Goal: Transaction & Acquisition: Purchase product/service

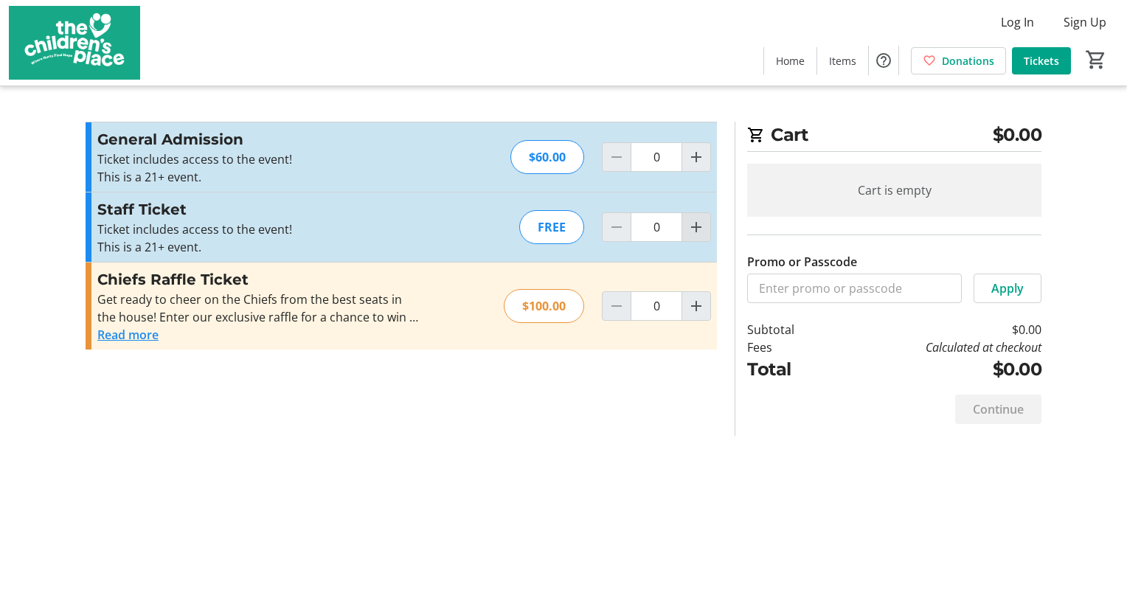
click at [696, 231] on mat-icon "Increment by one" at bounding box center [696, 227] width 18 height 18
type input "1"
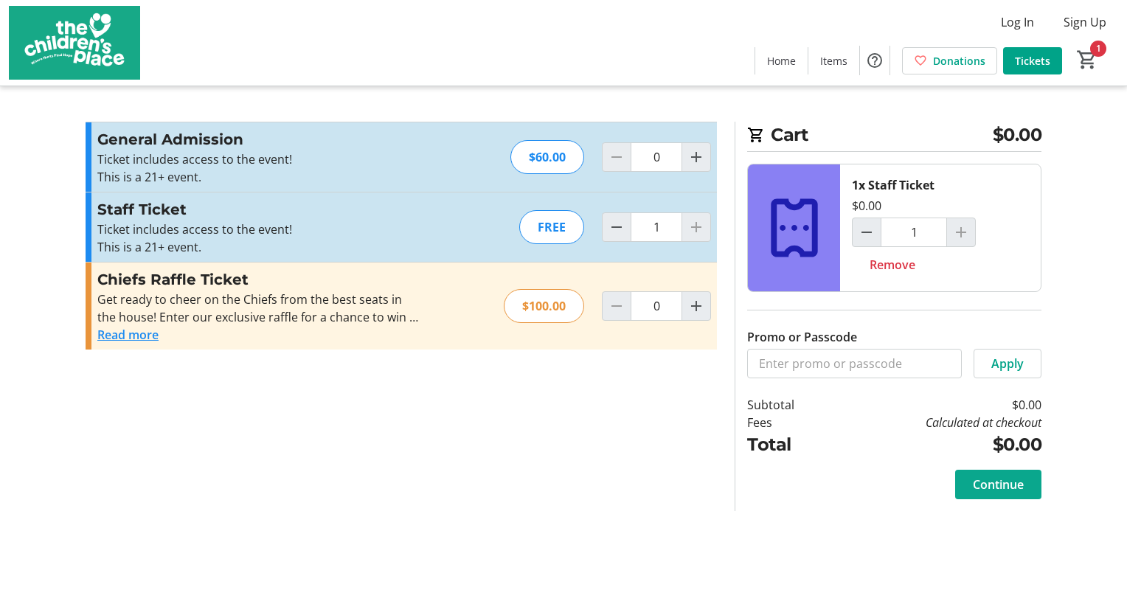
click at [1013, 488] on span "Continue" at bounding box center [998, 485] width 51 height 18
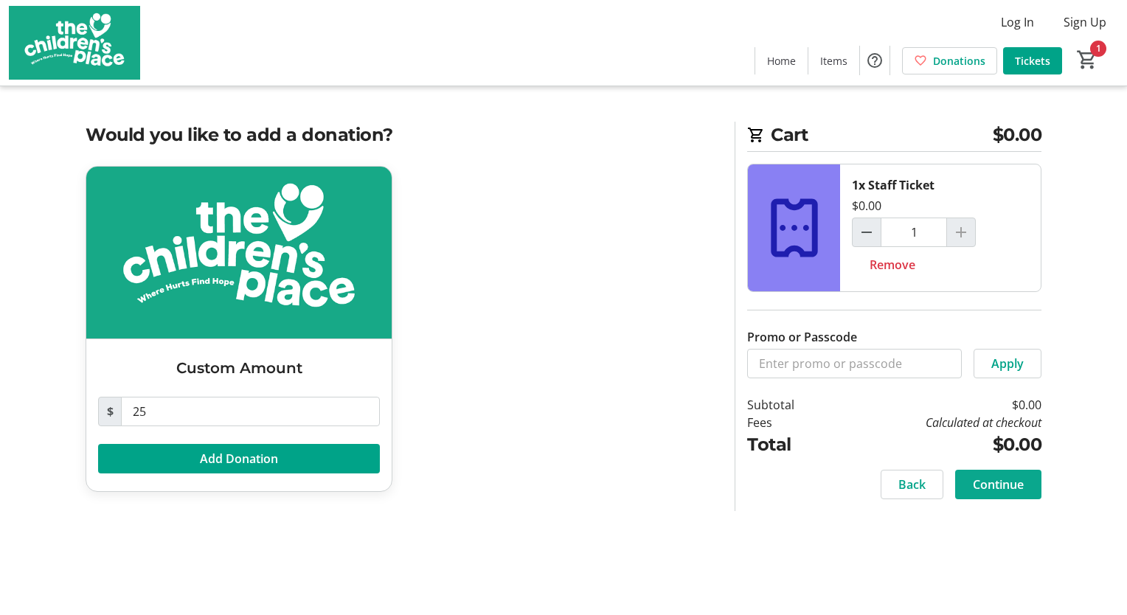
click at [1000, 480] on span "Continue" at bounding box center [998, 485] width 51 height 18
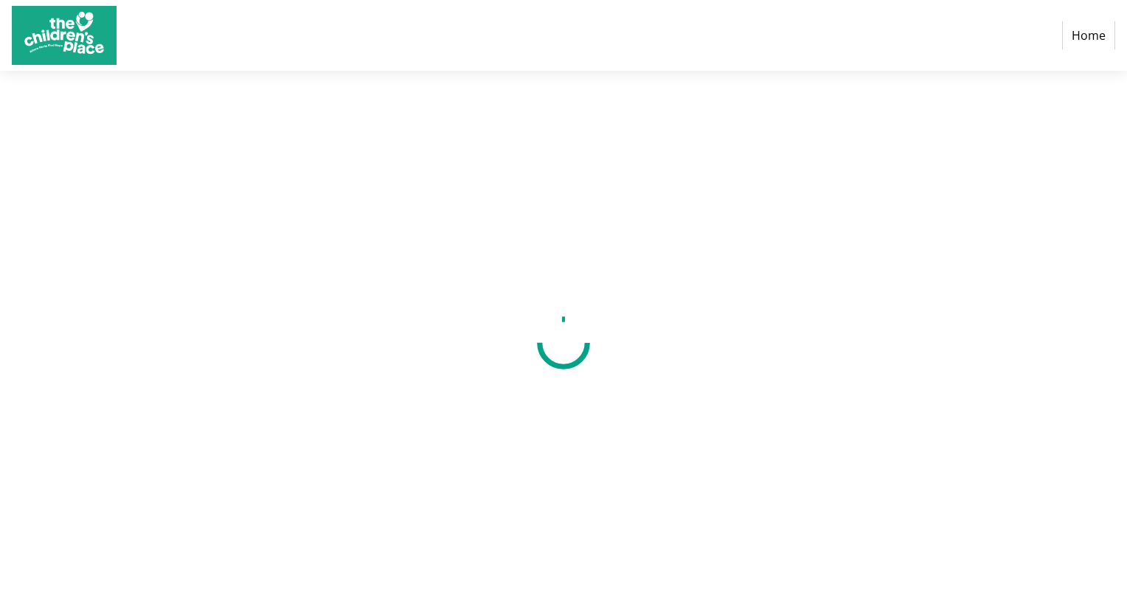
select select "US"
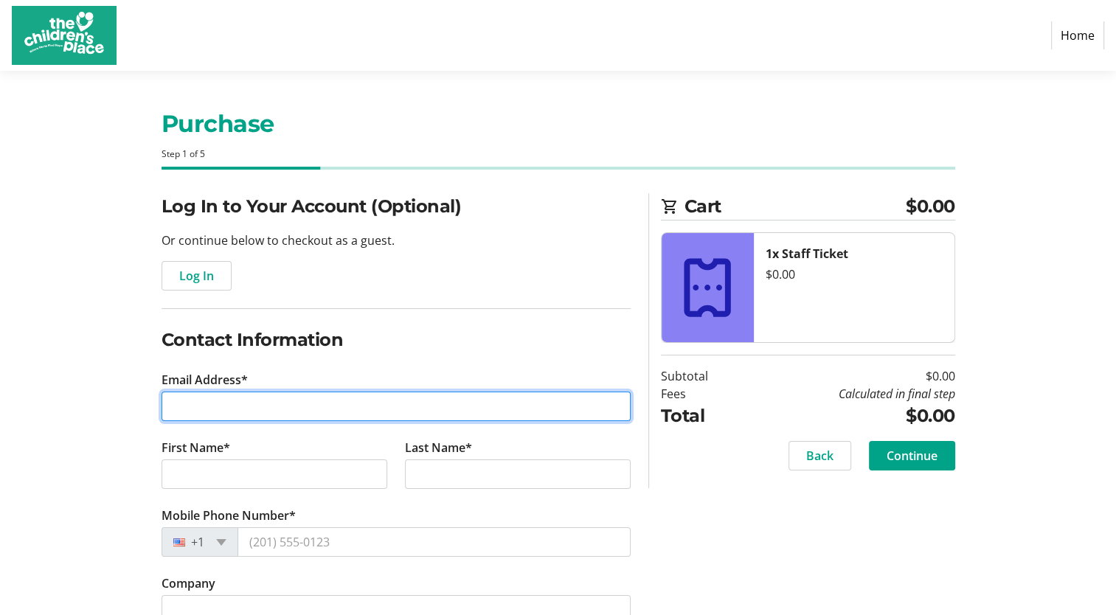
click at [227, 407] on input "Email Address*" at bounding box center [396, 407] width 469 height 30
type input "[EMAIL_ADDRESS][DOMAIN_NAME]"
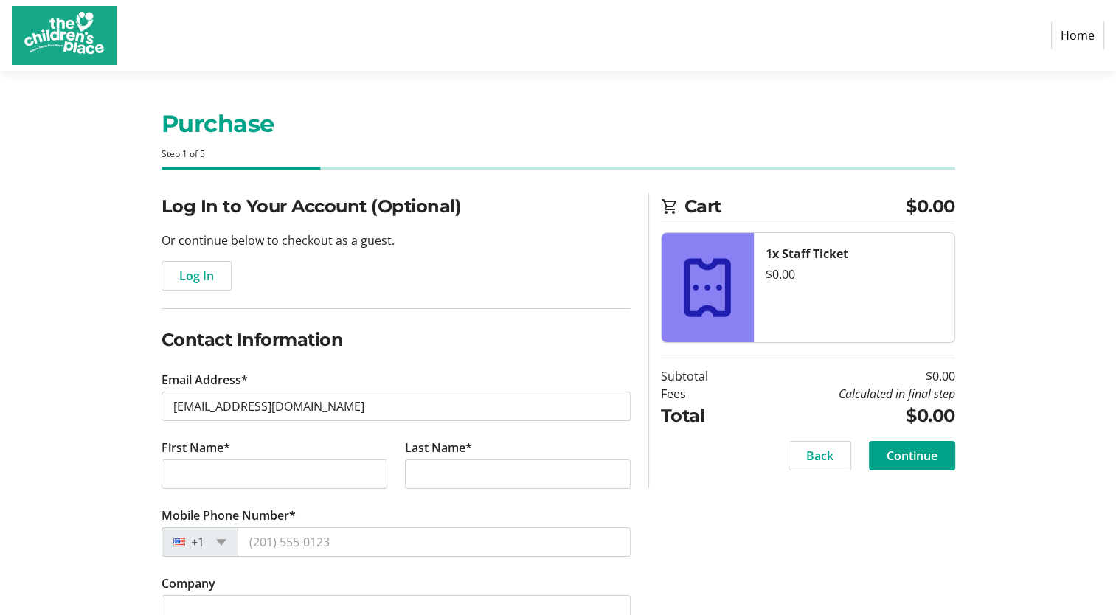
type input "[PERSON_NAME]"
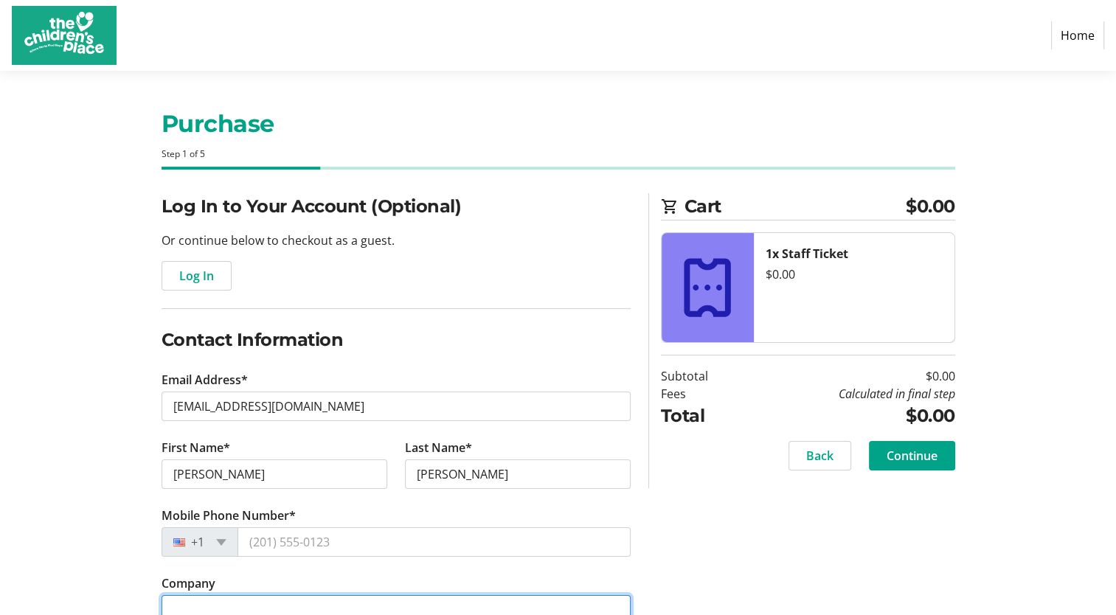
type input "The Children's Place"
type input "64057"
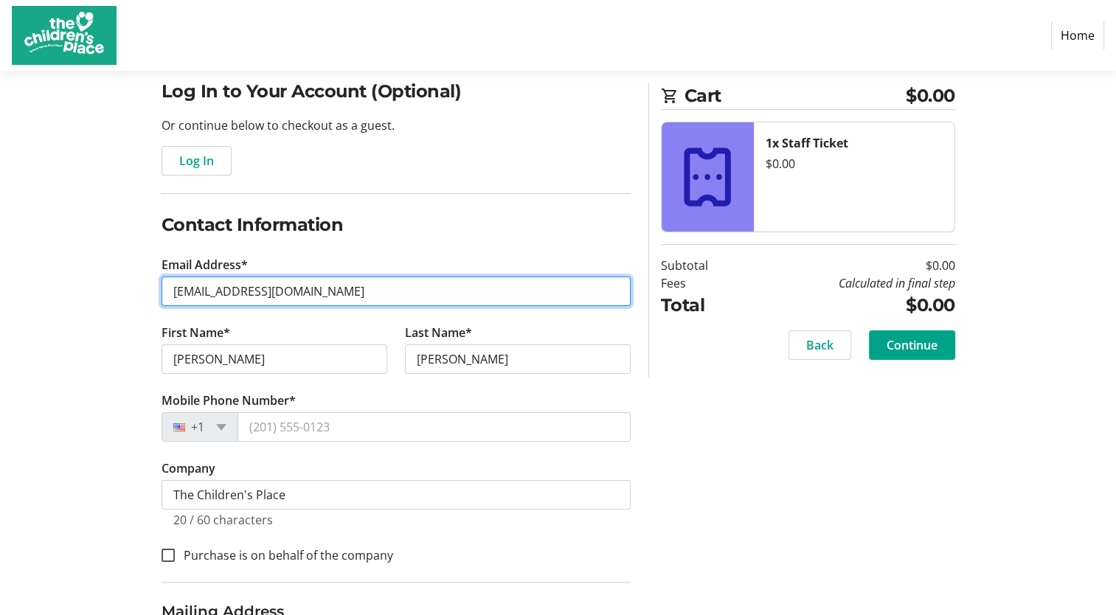
scroll to position [115, 0]
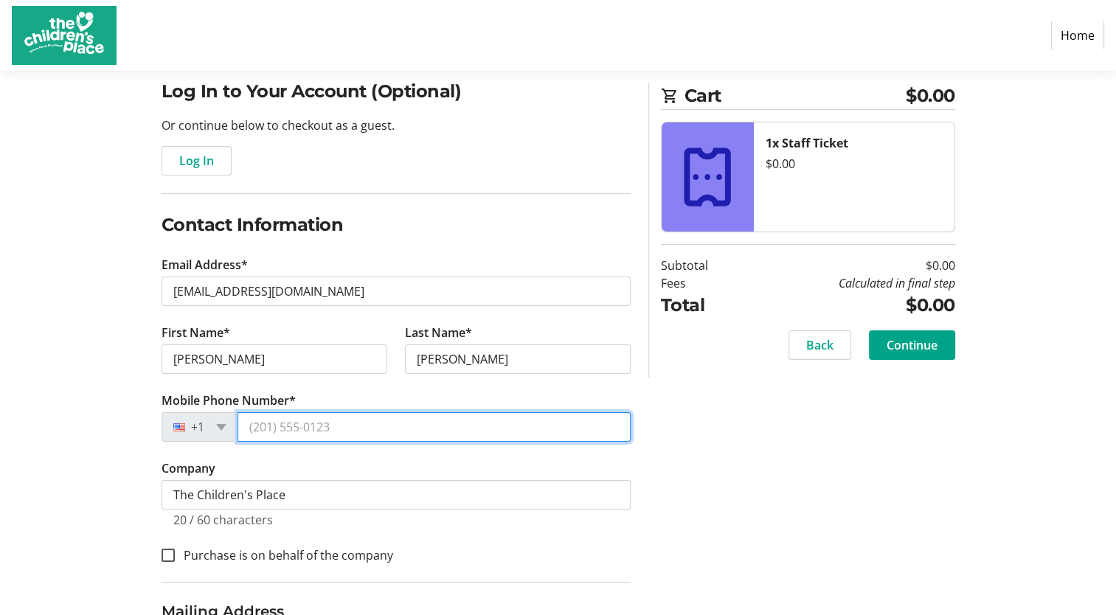
click at [336, 432] on input "Mobile Phone Number*" at bounding box center [433, 427] width 393 height 30
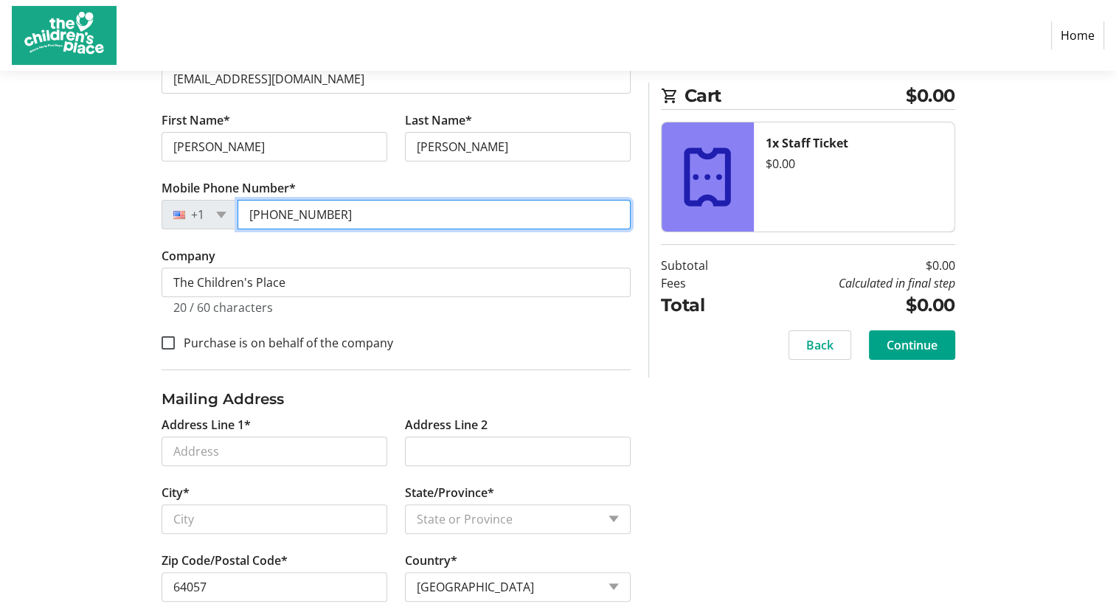
scroll to position [346, 0]
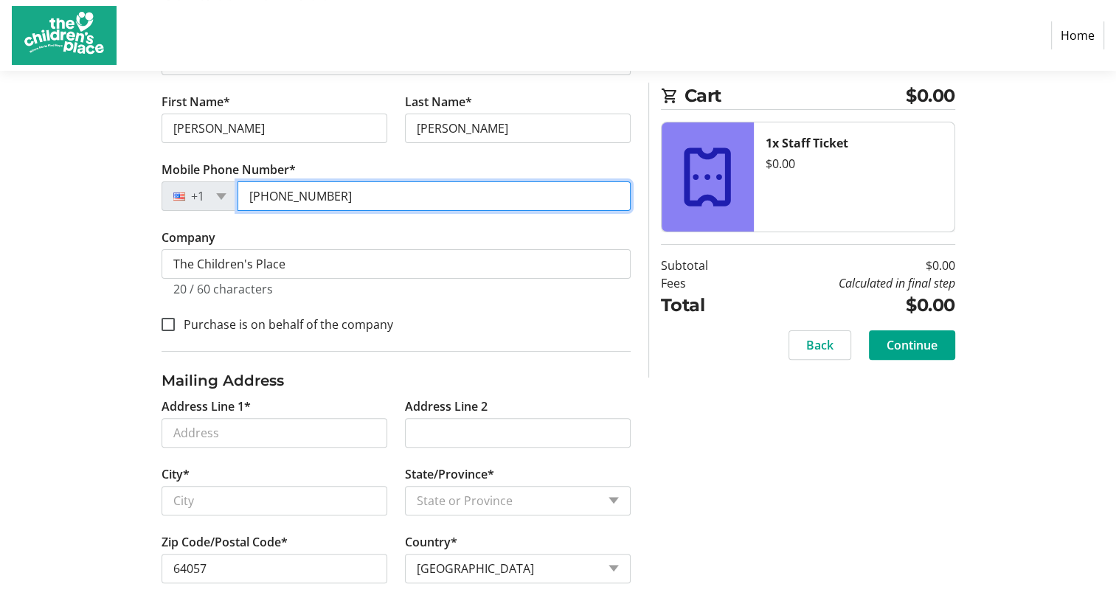
type input "[PHONE_NUMBER]"
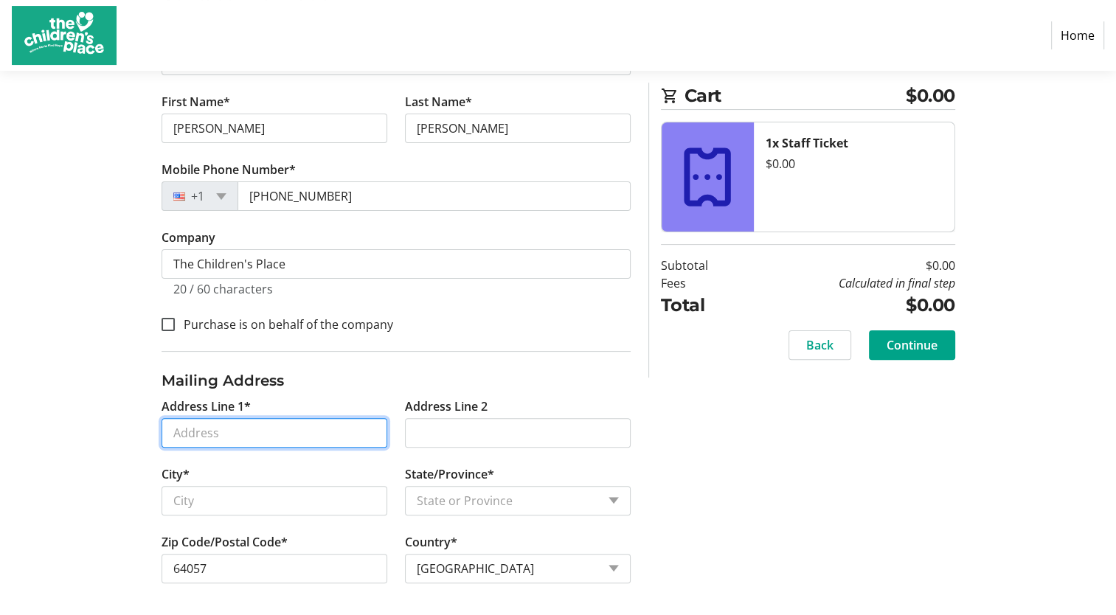
click at [288, 435] on input "Address Line 1*" at bounding box center [275, 433] width 226 height 30
type input "18016 Dover Fork"
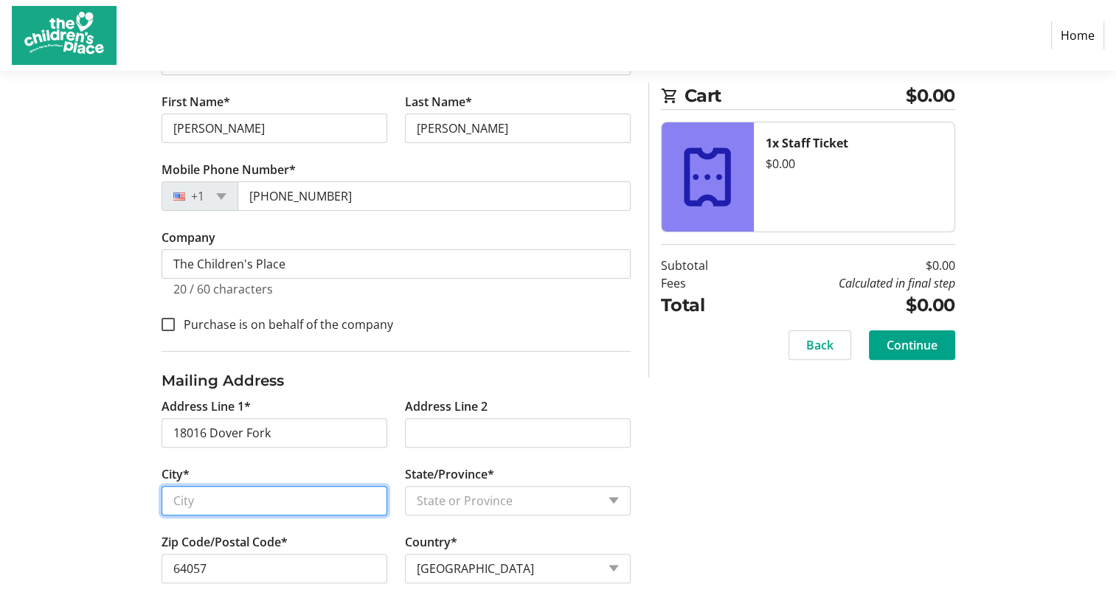
type input "independence"
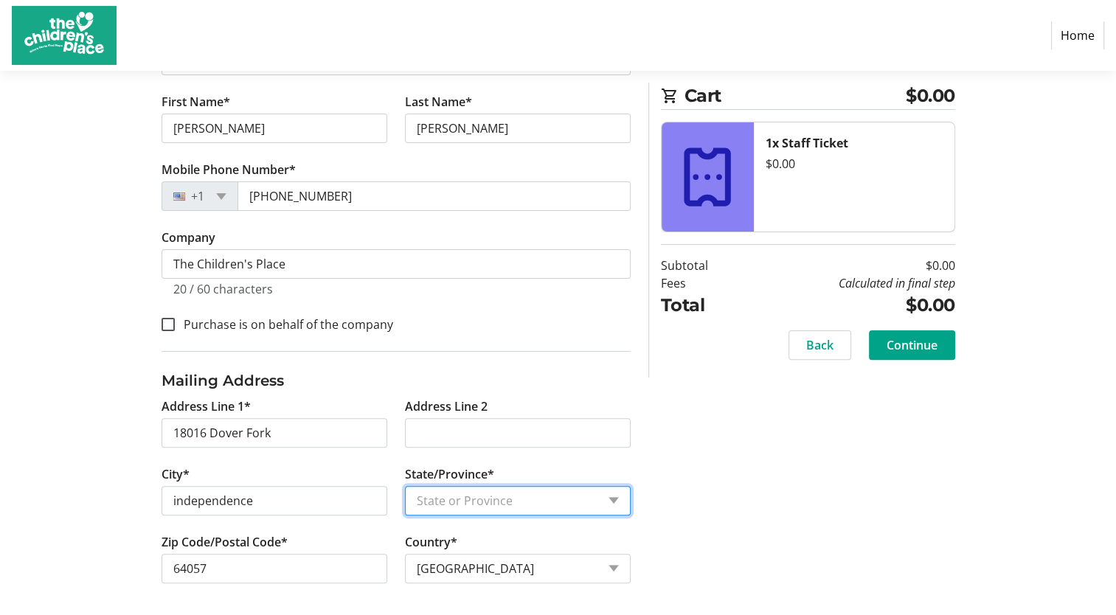
select select "MO"
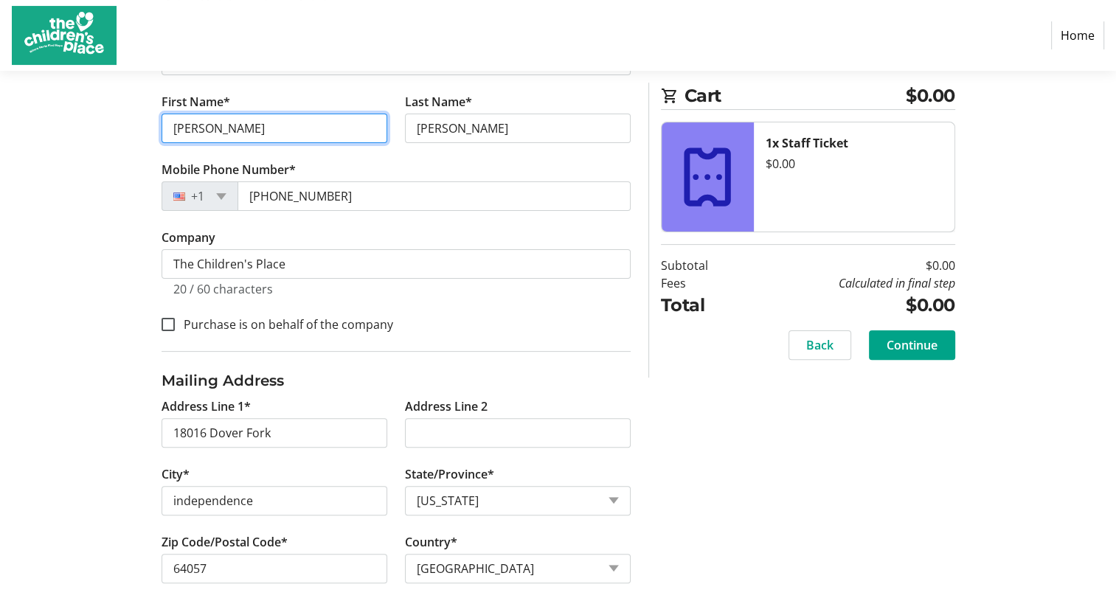
click at [223, 132] on input "[PERSON_NAME]" at bounding box center [275, 129] width 226 height 30
type input "Deb"
click at [750, 533] on div "Log In to Your Account (Optional) Or continue below to checkout as a guest. Log…" at bounding box center [559, 232] width 974 height 771
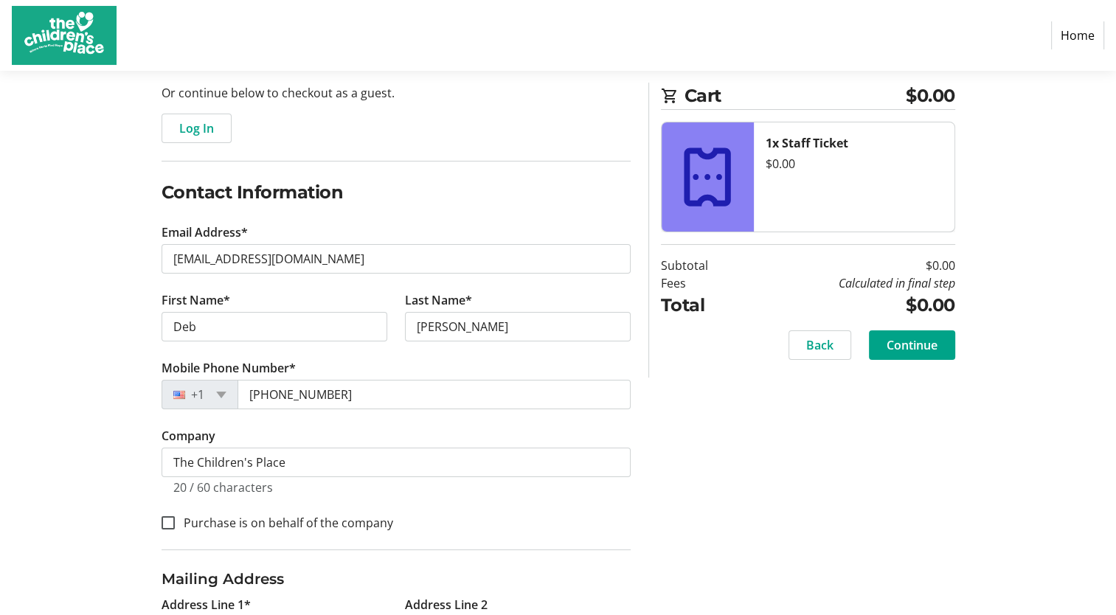
scroll to position [148, 0]
click at [919, 349] on span "Continue" at bounding box center [912, 345] width 51 height 18
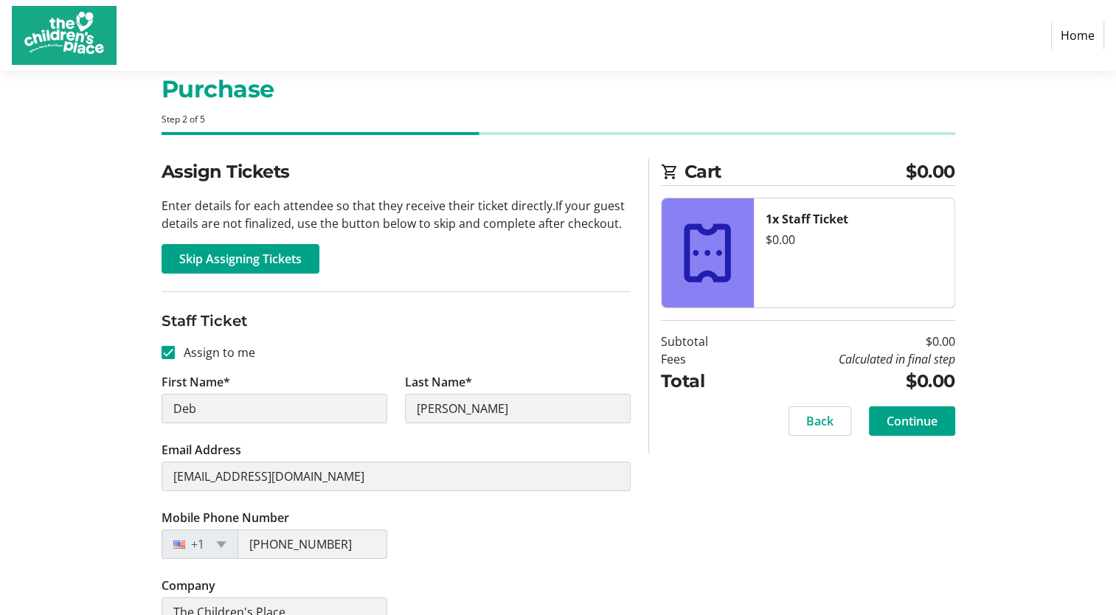
scroll to position [63, 0]
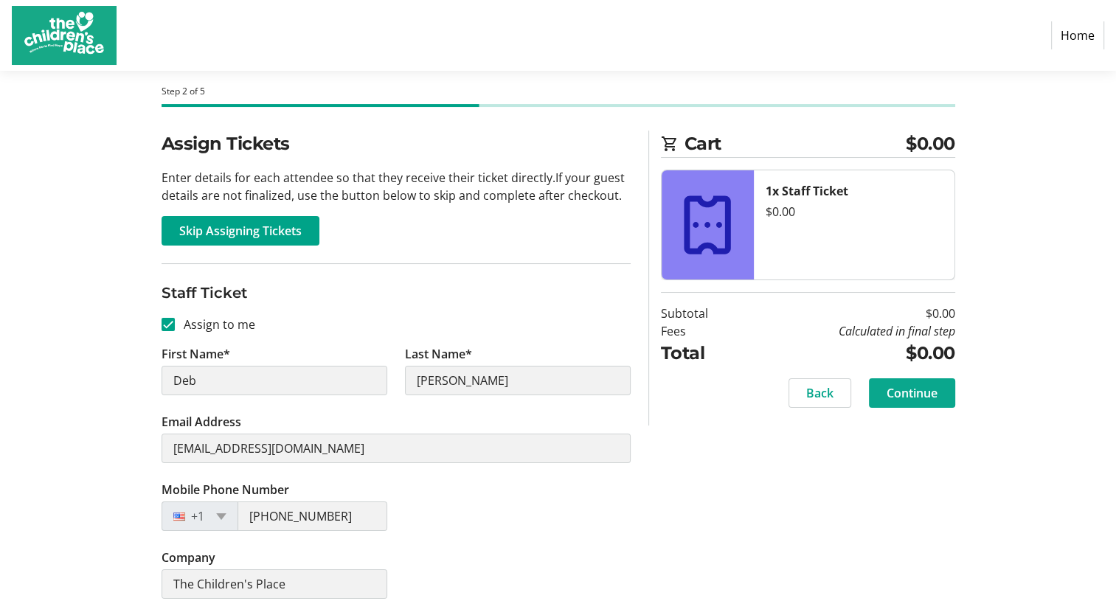
click at [906, 393] on span "Continue" at bounding box center [912, 393] width 51 height 18
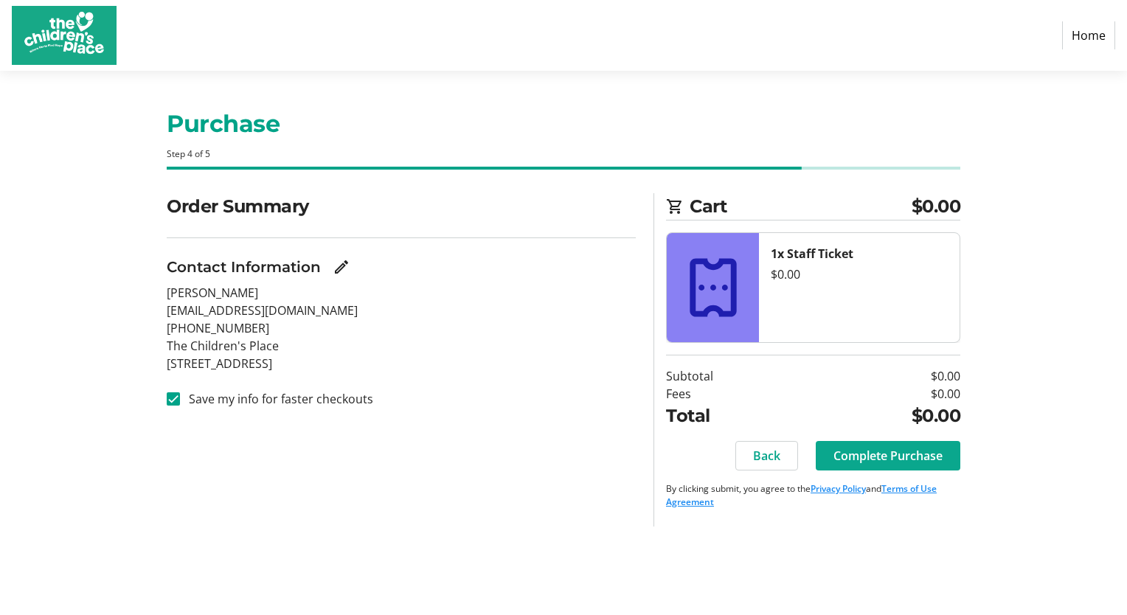
click at [879, 456] on span "Complete Purchase" at bounding box center [887, 456] width 109 height 18
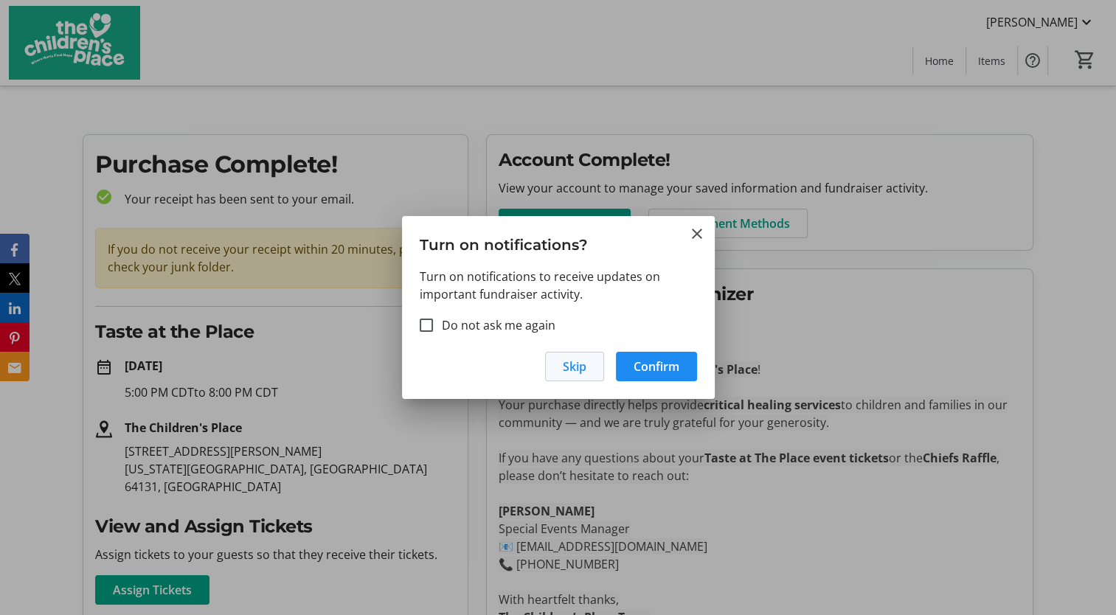
click at [568, 373] on span "Skip" at bounding box center [575, 367] width 24 height 18
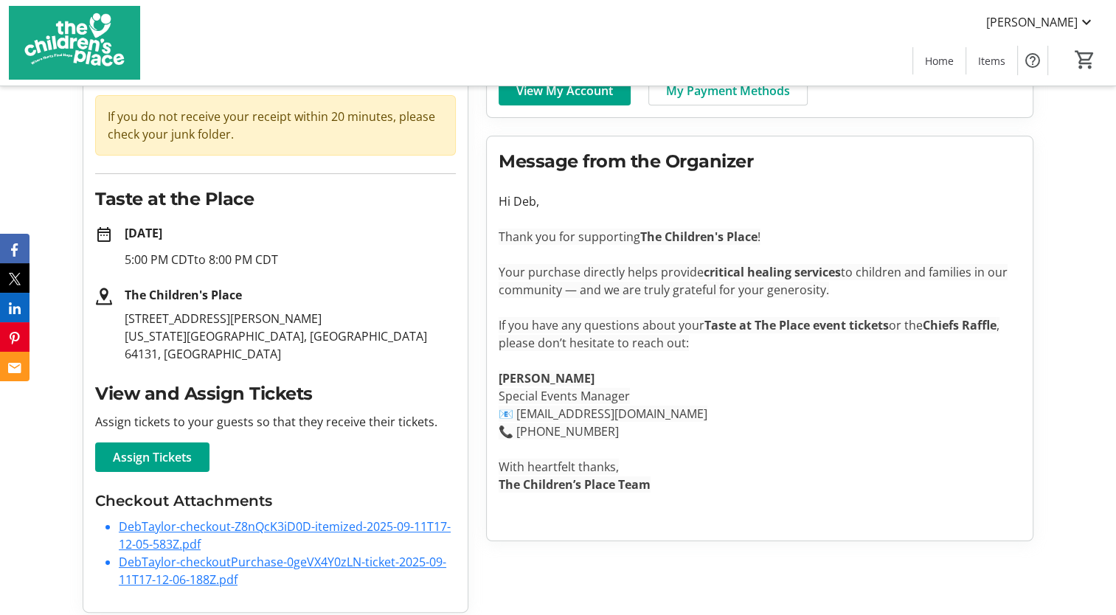
scroll to position [142, 0]
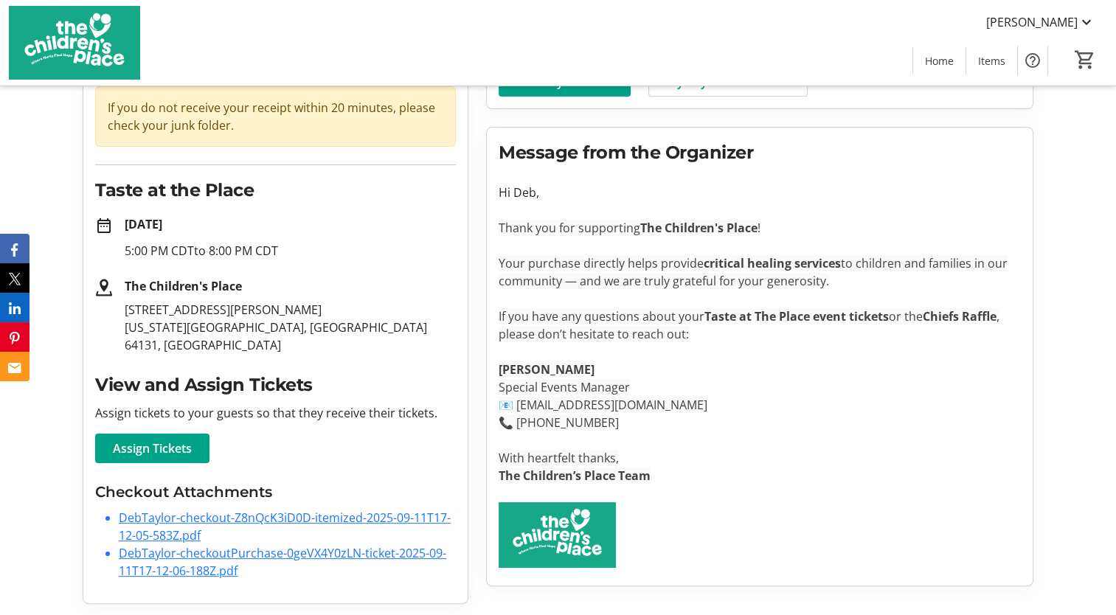
click at [289, 518] on link "DebTaylor-checkout-Z8nQcK3iD0D-itemized-2025-09-11T17-12-05-583Z.pdf" at bounding box center [285, 527] width 332 height 34
click at [137, 556] on link "DebTaylor-checkoutPurchase-0geVX4Y0zLN-ticket-2025-09-11T17-12-06-188Z.pdf" at bounding box center [282, 562] width 327 height 34
